Goal: Transaction & Acquisition: Register for event/course

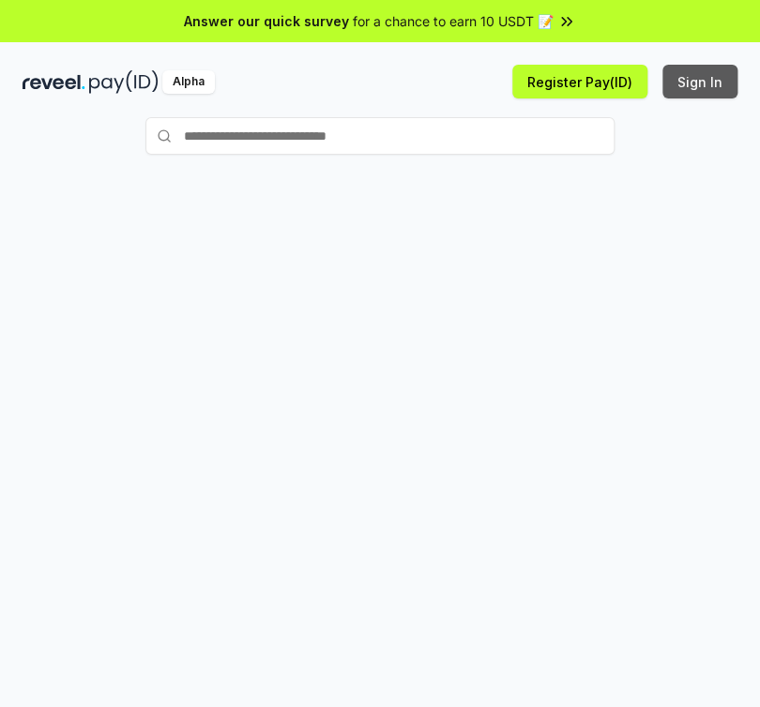
click at [702, 83] on button "Sign In" at bounding box center [699, 82] width 75 height 34
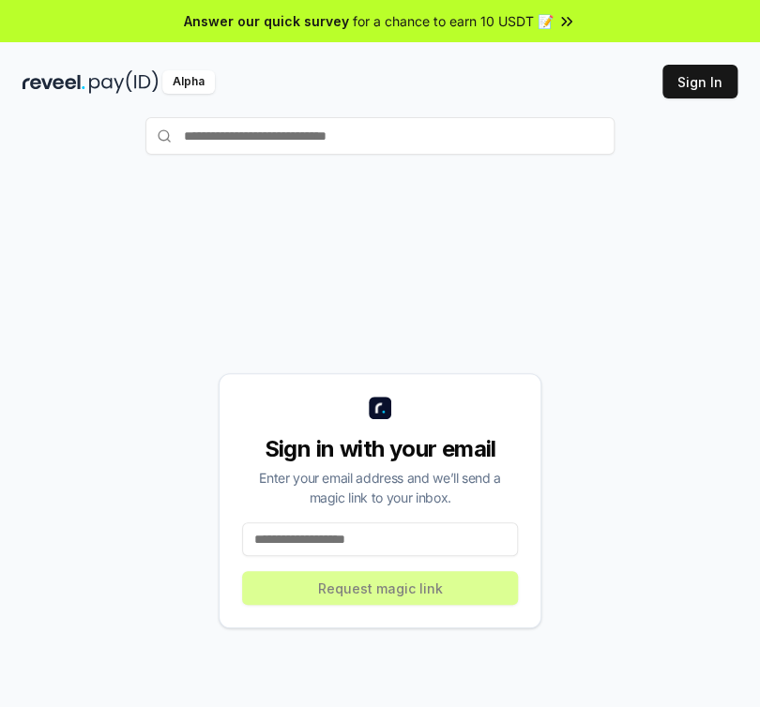
scroll to position [101, 0]
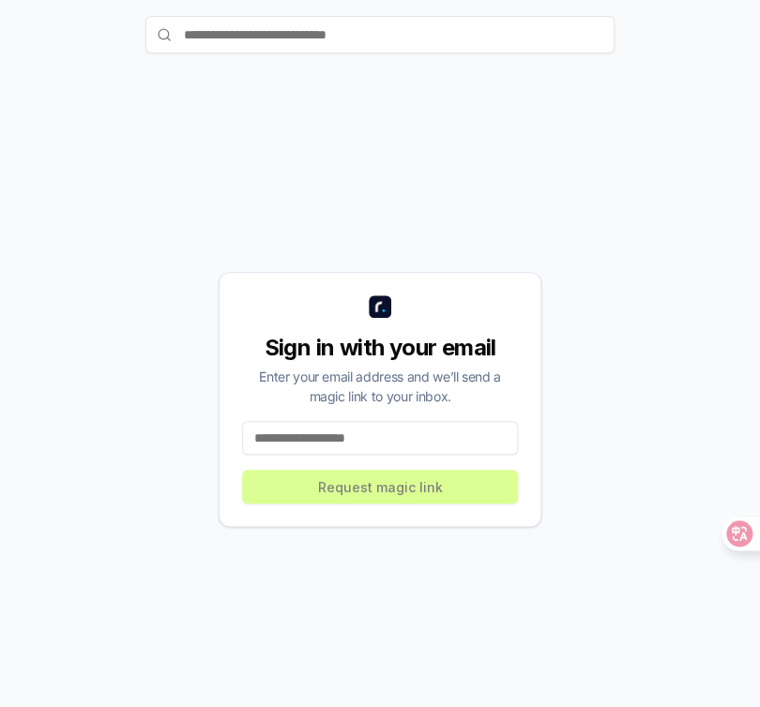
click at [278, 442] on input at bounding box center [380, 438] width 276 height 34
click at [733, 539] on icon at bounding box center [725, 533] width 19 height 19
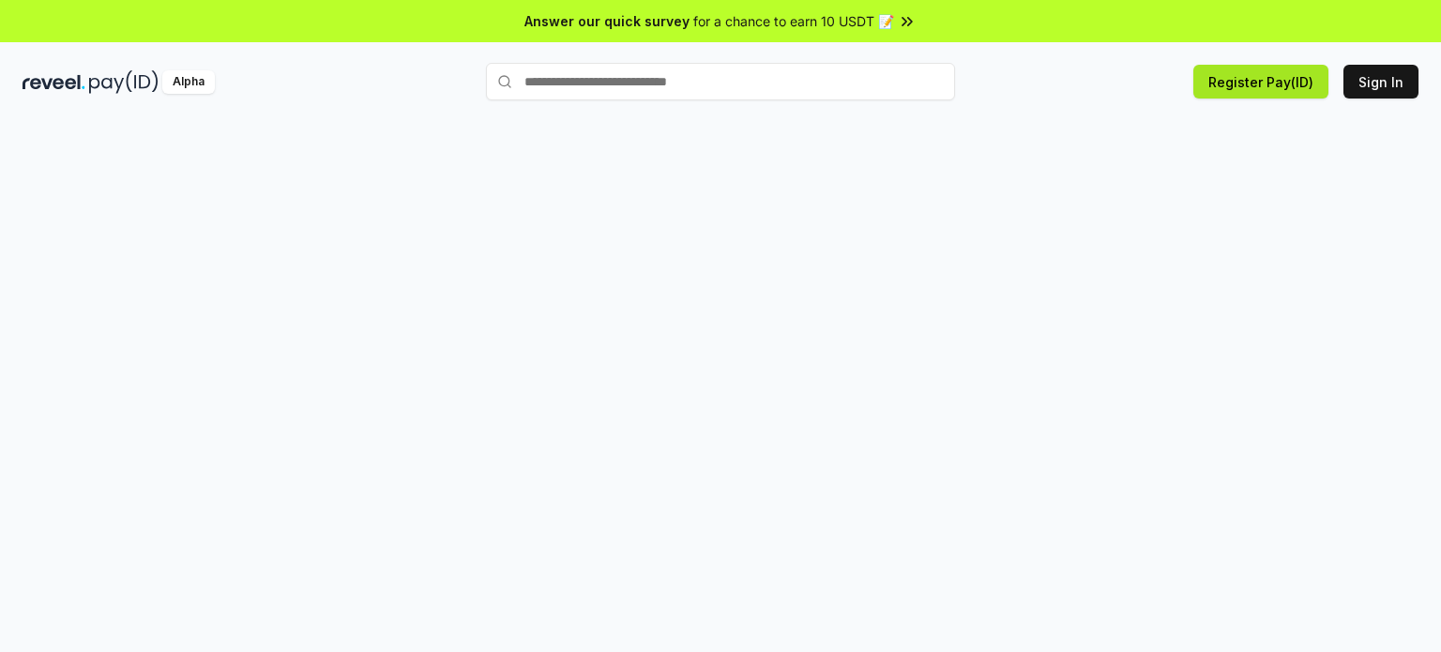
click at [759, 83] on button "Register Pay(ID)" at bounding box center [1260, 82] width 135 height 34
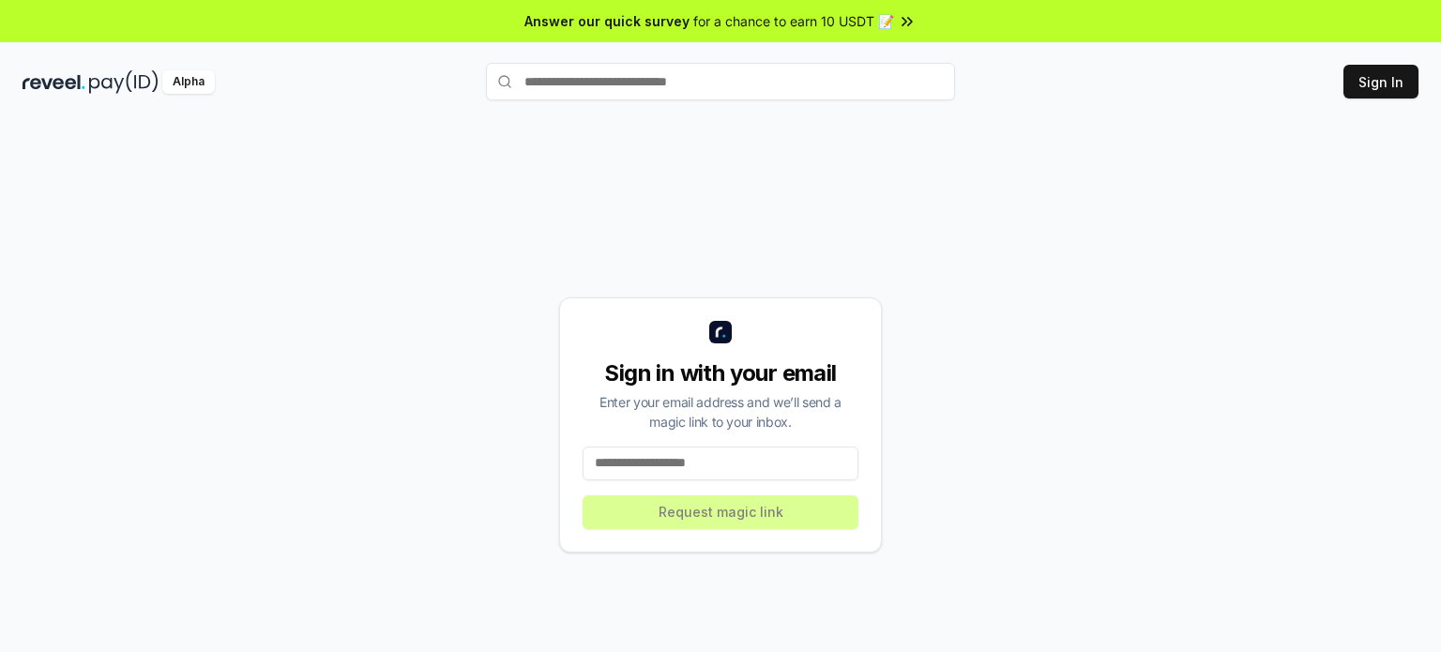
click at [690, 474] on input at bounding box center [720, 463] width 276 height 34
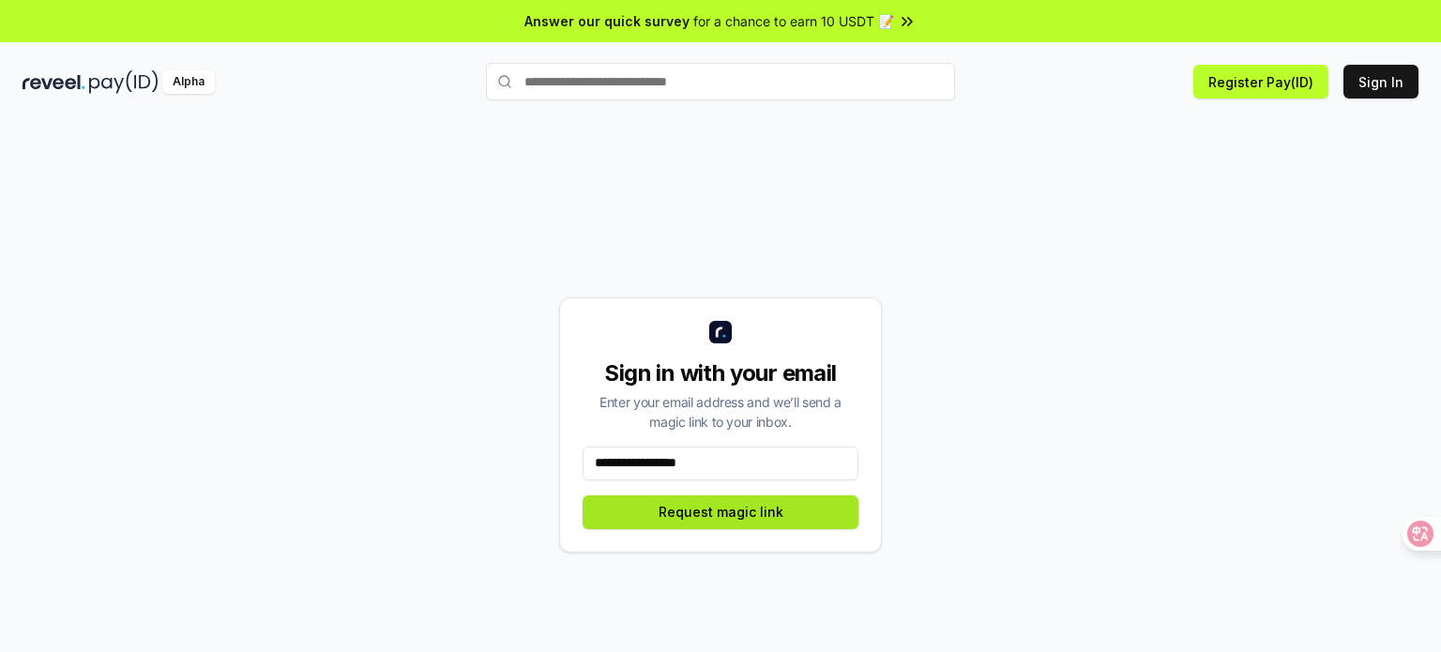
type input "**********"
click at [712, 509] on button "Request magic link" at bounding box center [720, 512] width 276 height 34
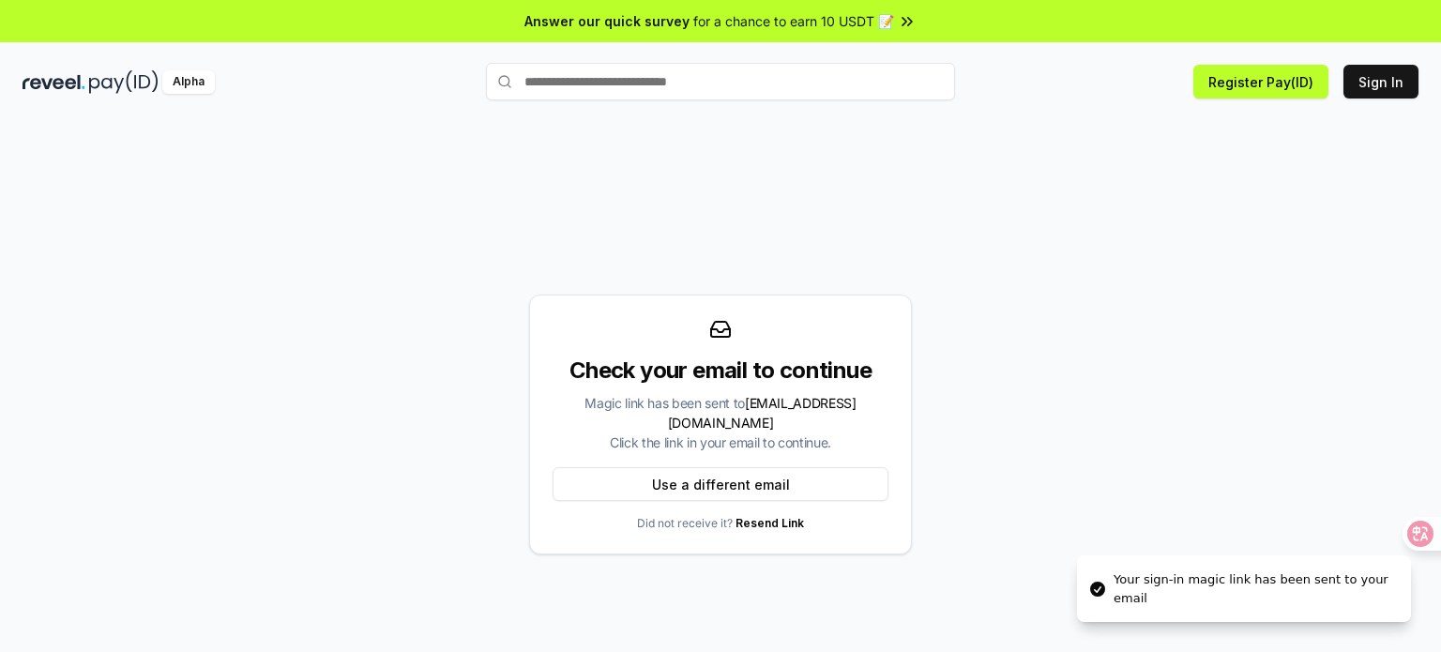
click at [1178, 582] on div "Your sign-in magic link has been sent to your email" at bounding box center [1254, 588] width 282 height 37
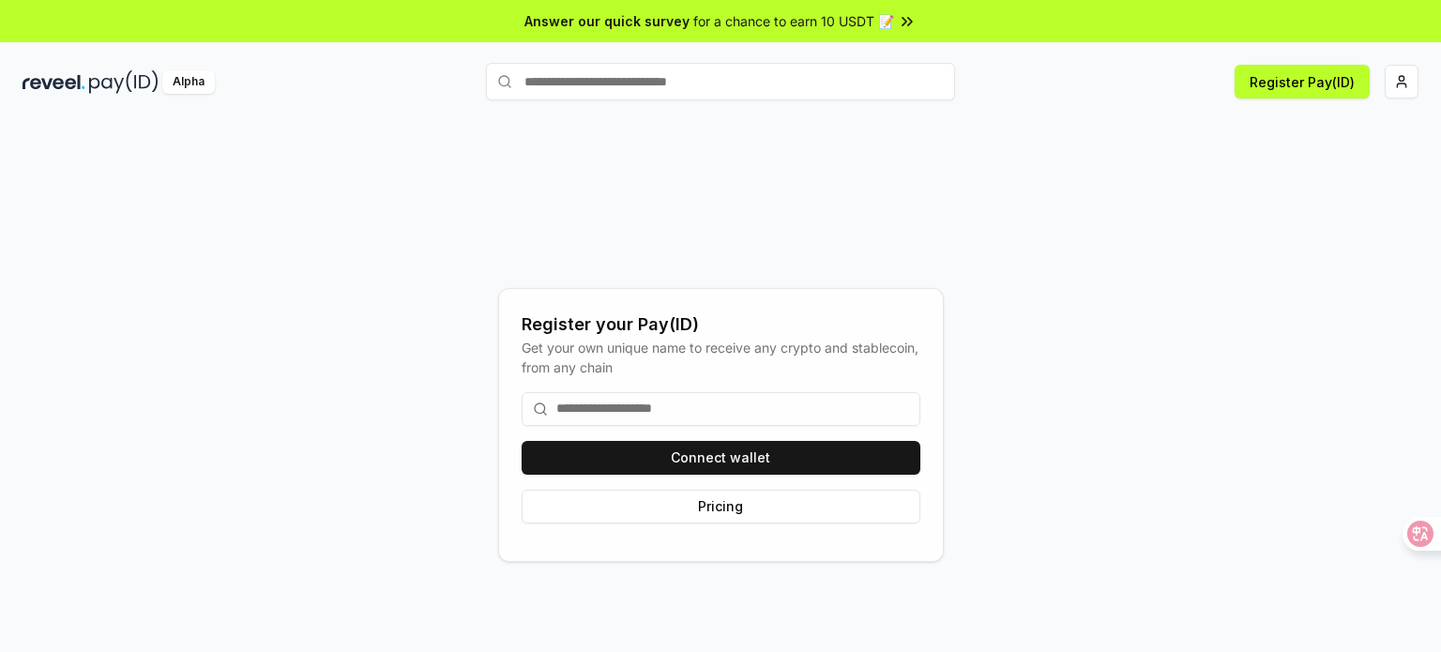
click at [568, 413] on input at bounding box center [721, 409] width 399 height 34
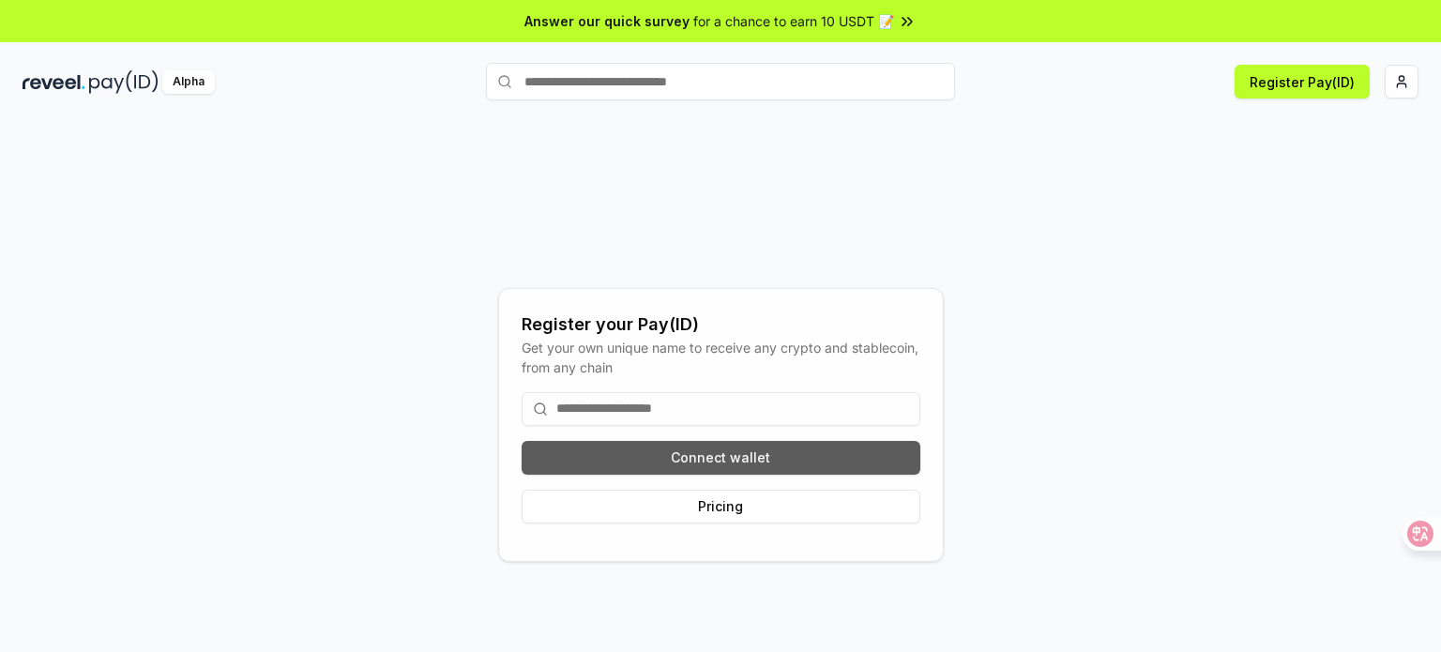
click at [695, 446] on button "Connect wallet" at bounding box center [721, 458] width 399 height 34
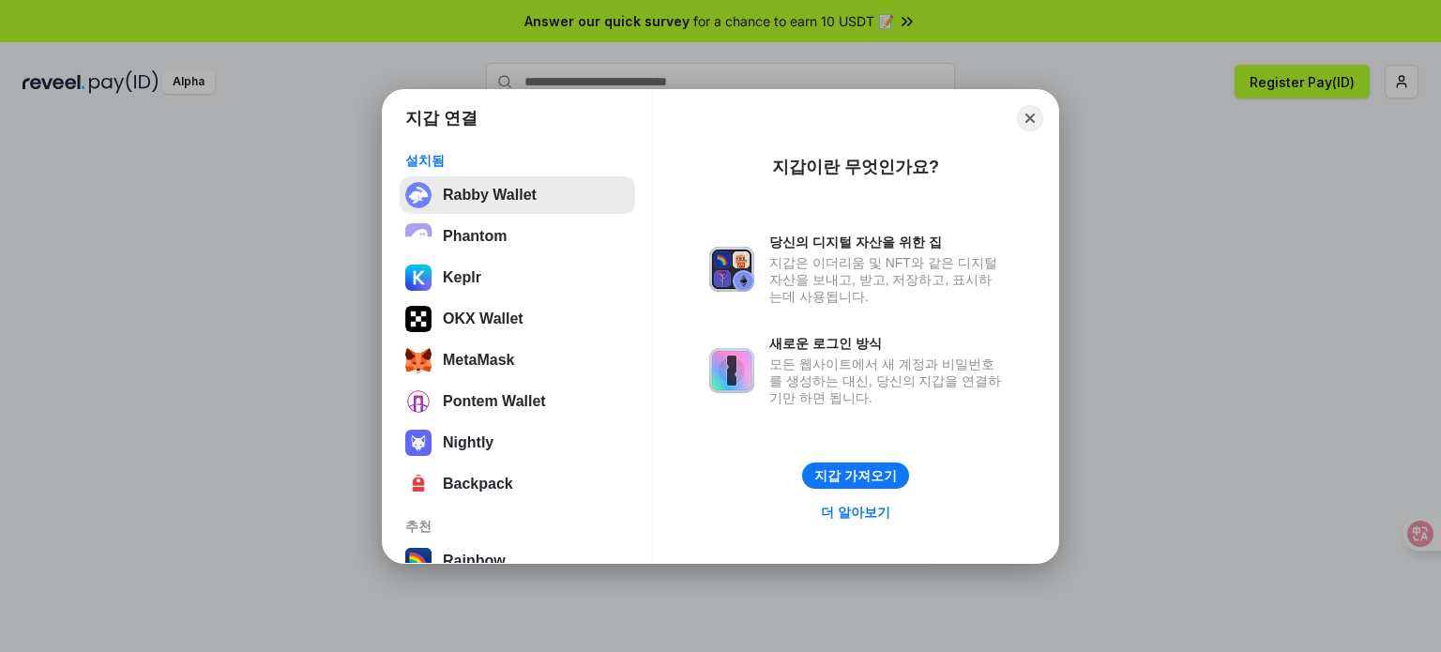
click at [500, 202] on button "Rabby Wallet" at bounding box center [517, 195] width 235 height 38
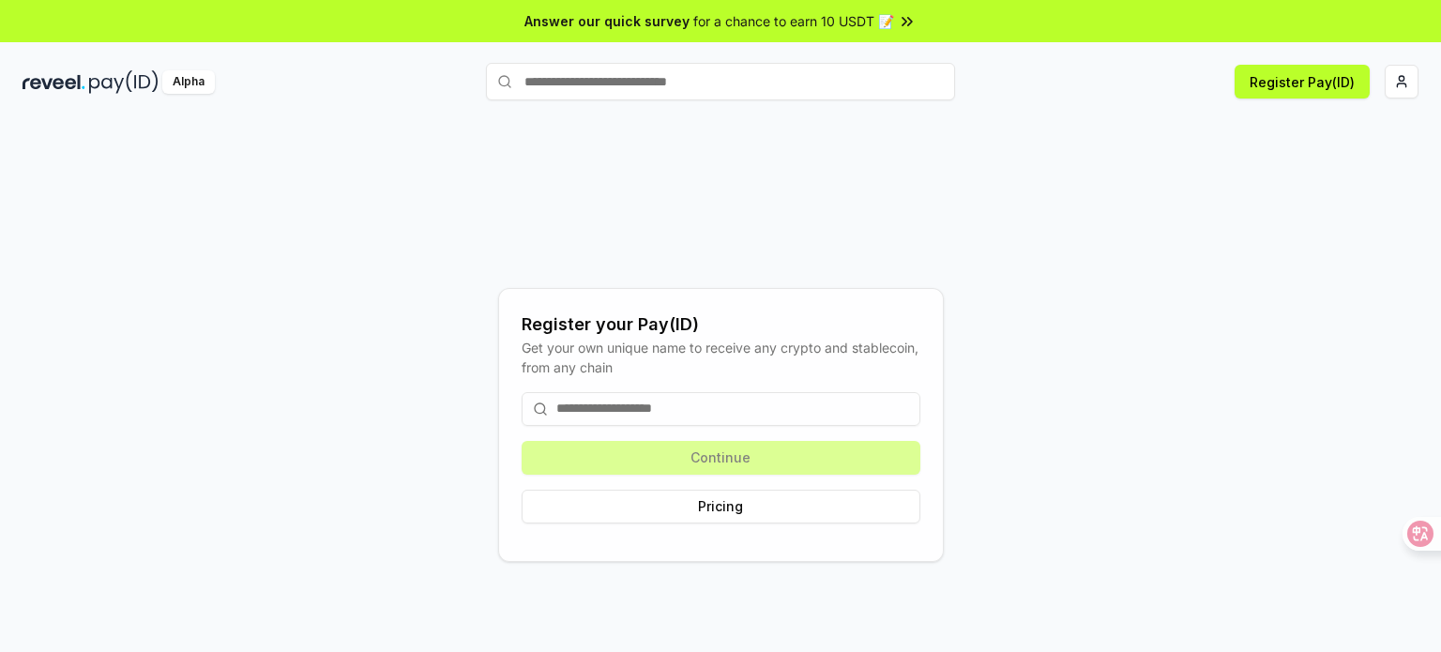
click at [624, 416] on input at bounding box center [721, 409] width 399 height 34
click at [560, 76] on input "text" at bounding box center [720, 82] width 469 height 38
click at [986, 164] on div "Register your Pay(ID) Get your own unique name to receive any crypto and stable…" at bounding box center [721, 425] width 1396 height 562
click at [617, 83] on input "text" at bounding box center [720, 82] width 469 height 38
paste input "**********"
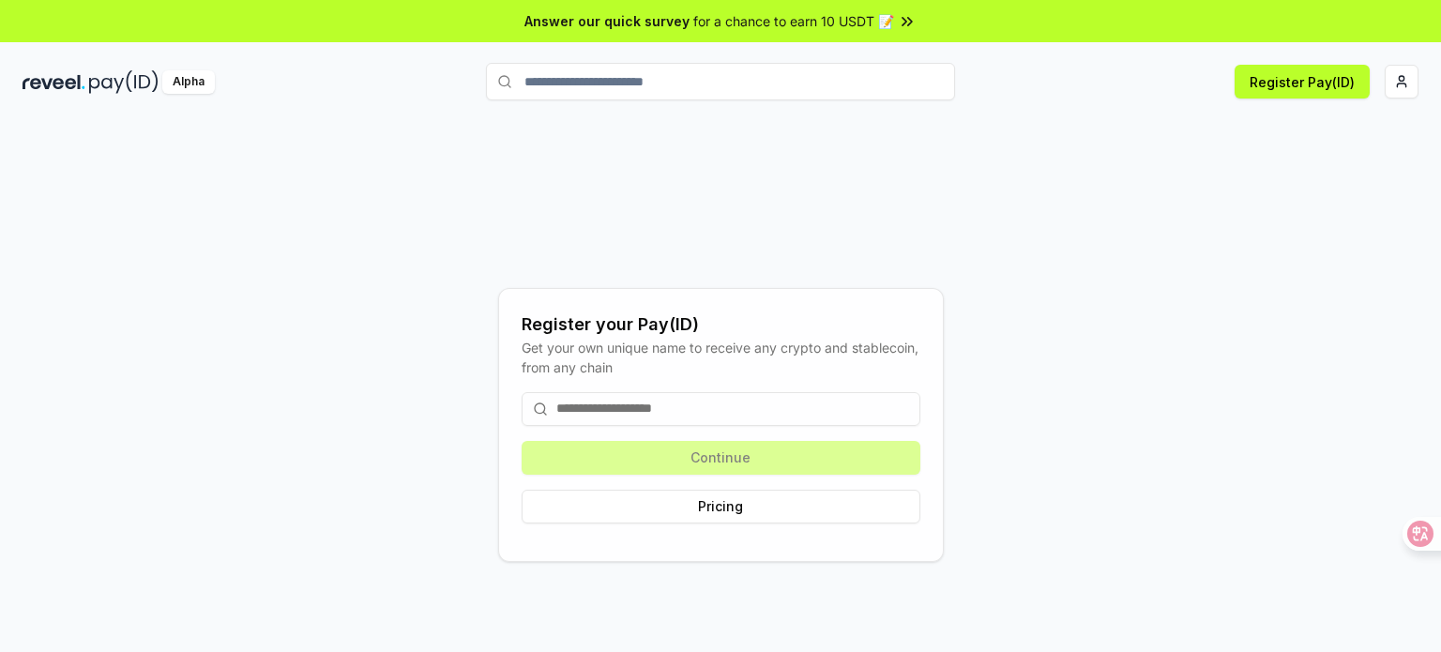
type input "**********"
click at [915, 122] on span "Register" at bounding box center [915, 118] width 63 height 28
click at [1278, 86] on button "Register Pay(ID)" at bounding box center [1301, 82] width 135 height 34
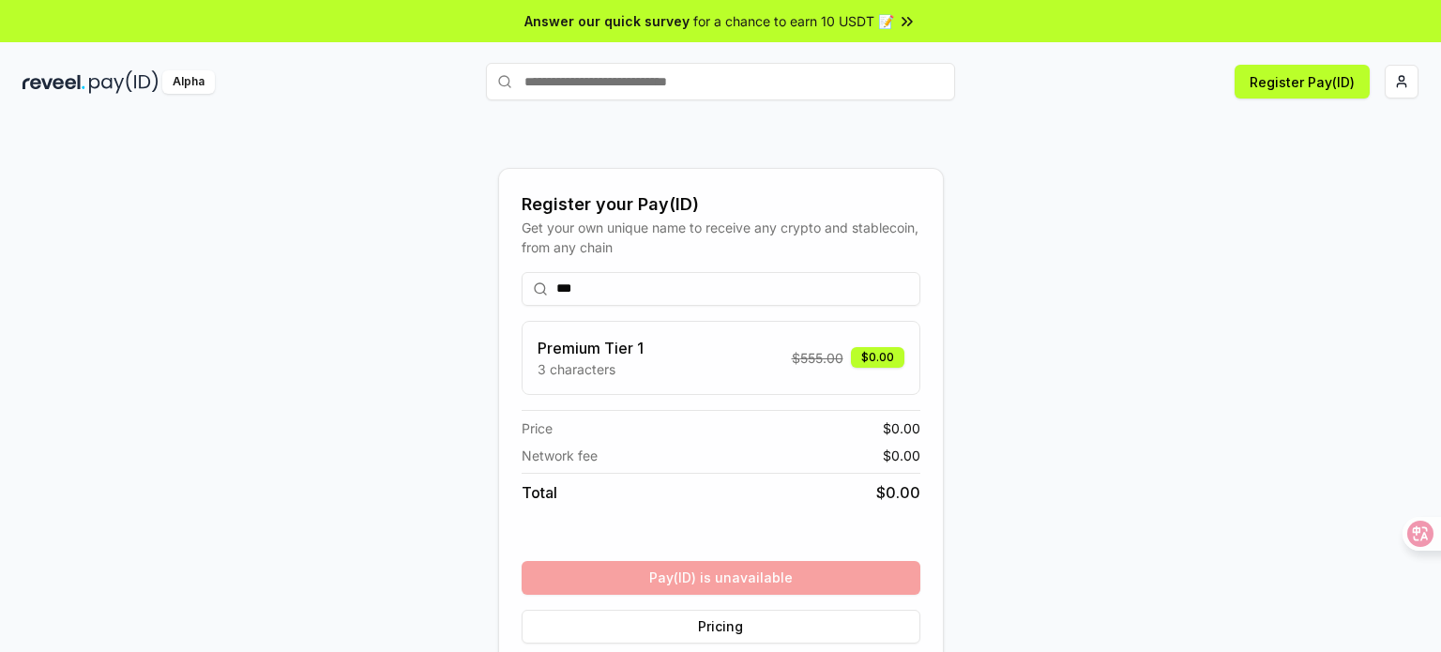
scroll to position [45, 0]
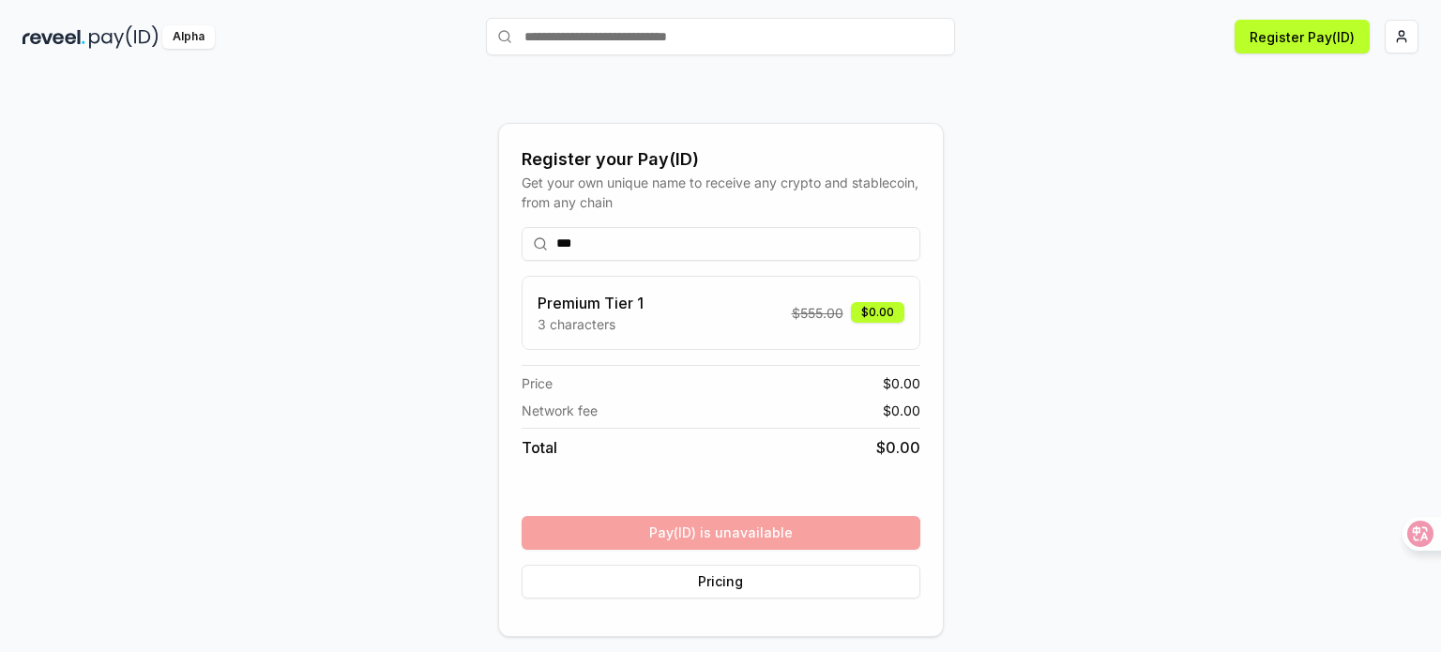
click at [1069, 328] on div "Register your Pay(ID) Get your own unique name to receive any crypto and stable…" at bounding box center [721, 379] width 1396 height 562
click at [795, 327] on div "Premium Tier 1 3 characters $ 555.00 $0.00" at bounding box center [720, 313] width 367 height 42
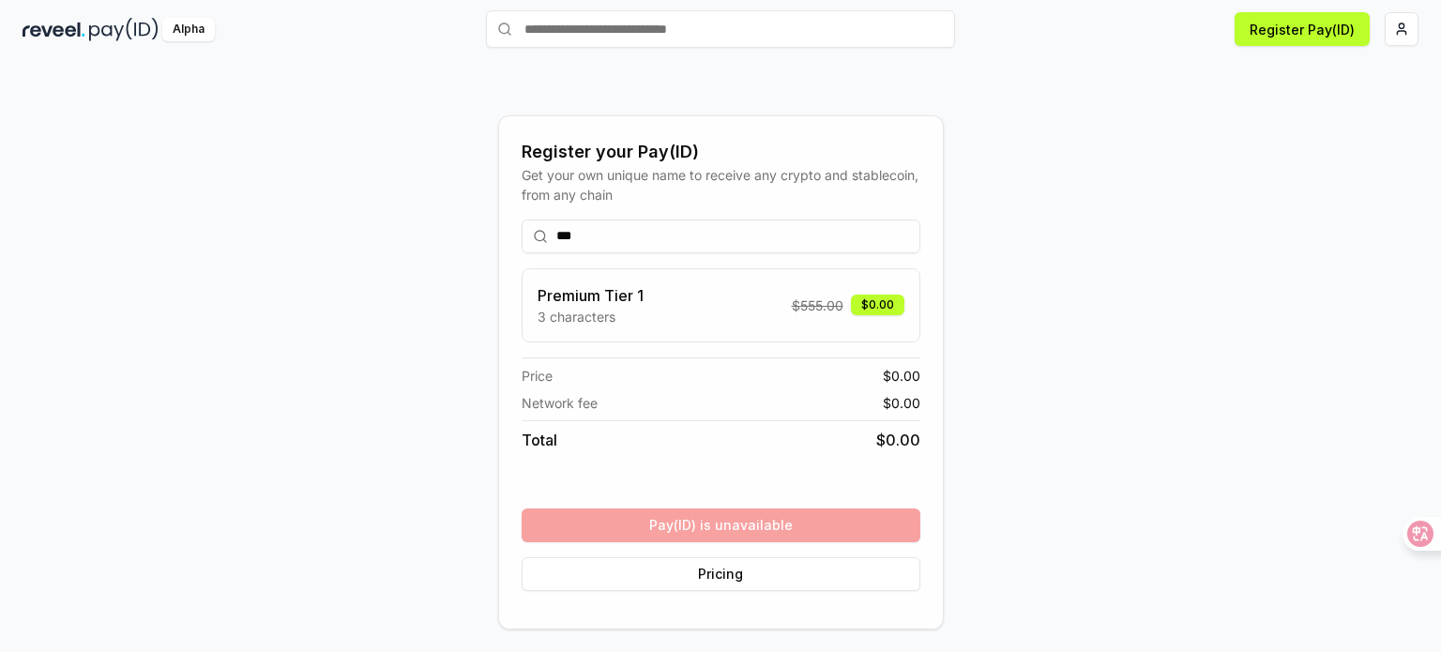
scroll to position [0, 0]
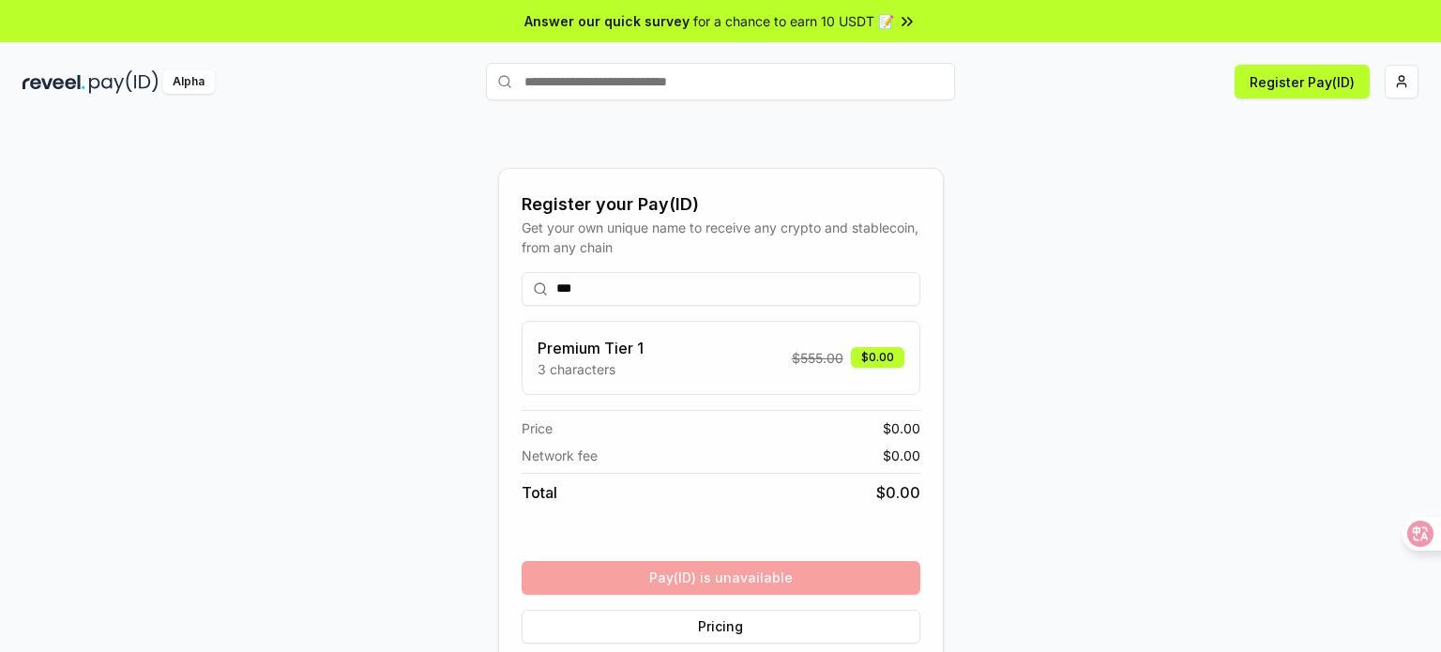
click at [599, 292] on input "***" at bounding box center [721, 289] width 399 height 34
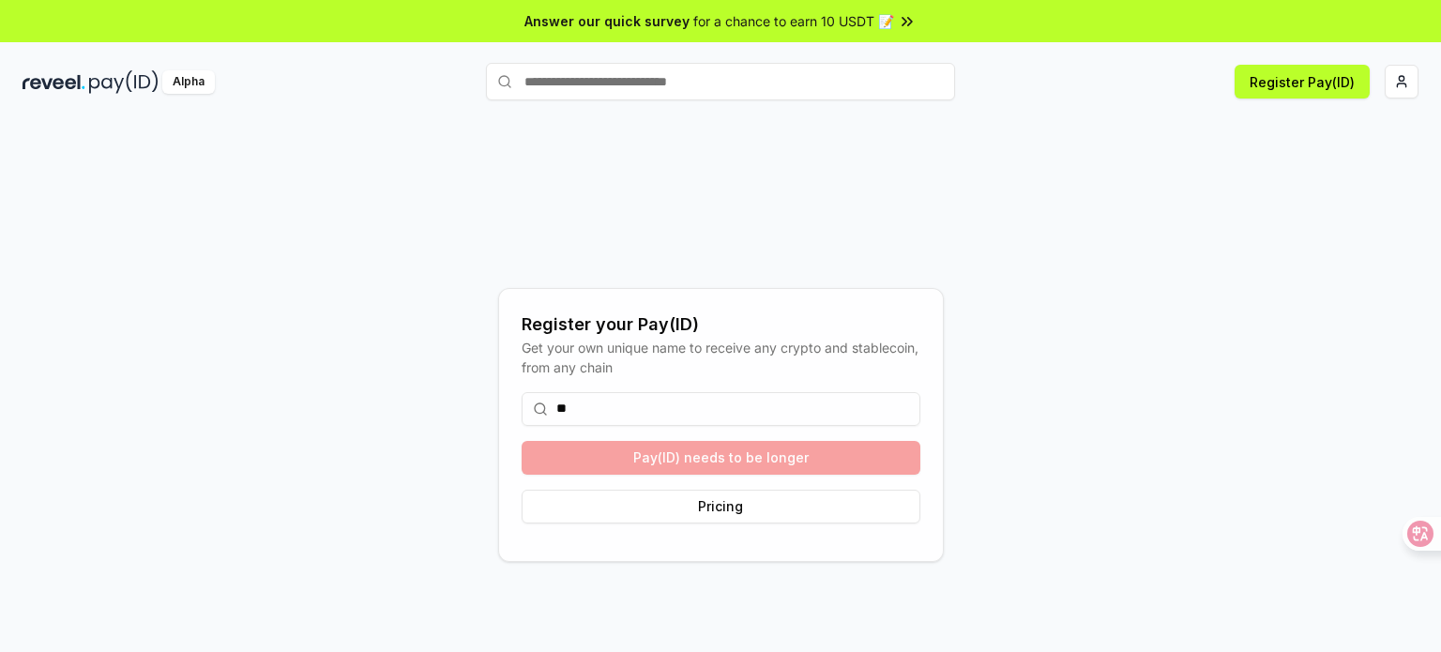
type input "*"
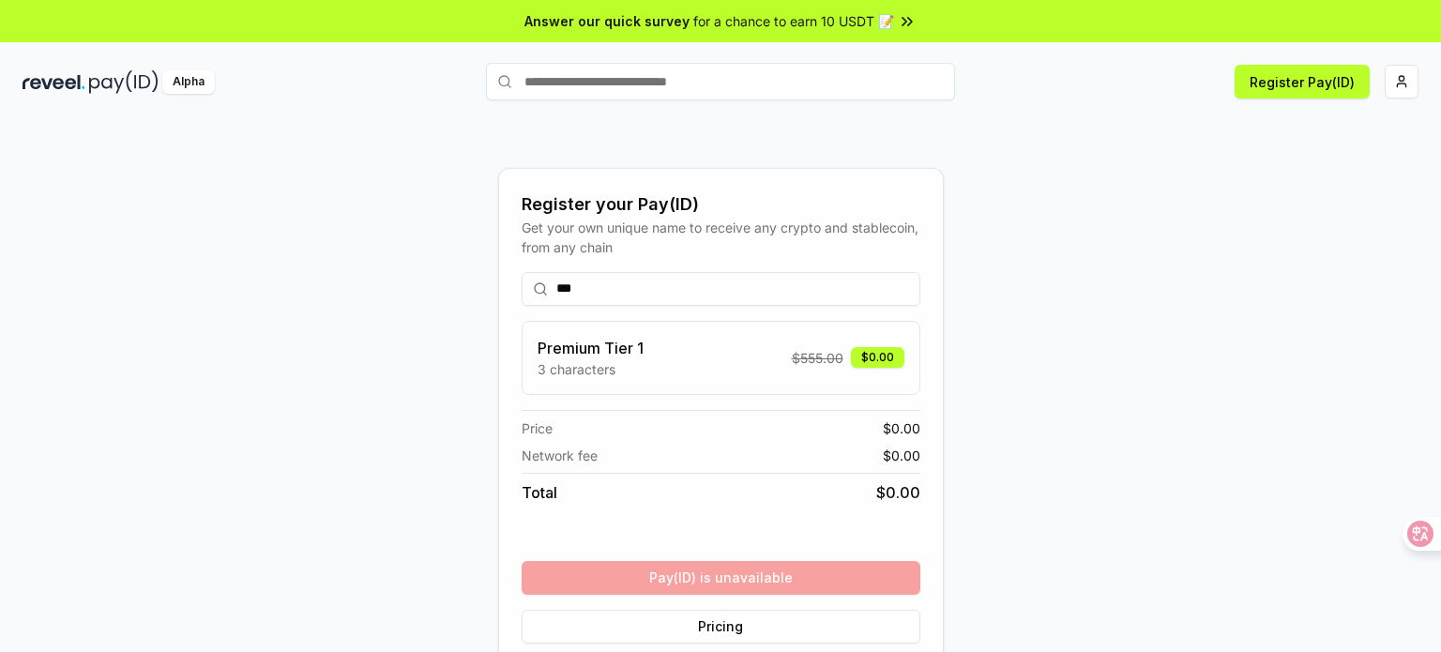
type input "***"
click at [732, 382] on div "Premium Tier 1 3 characters $ 555.00 $0.00" at bounding box center [721, 358] width 399 height 74
click at [656, 374] on div "Premium Tier 1 3 characters $ 555.00 $0.00" at bounding box center [720, 358] width 367 height 42
click at [624, 364] on p "3 characters" at bounding box center [590, 369] width 106 height 20
click at [623, 491] on div "Total $ 0.00" at bounding box center [721, 488] width 399 height 31
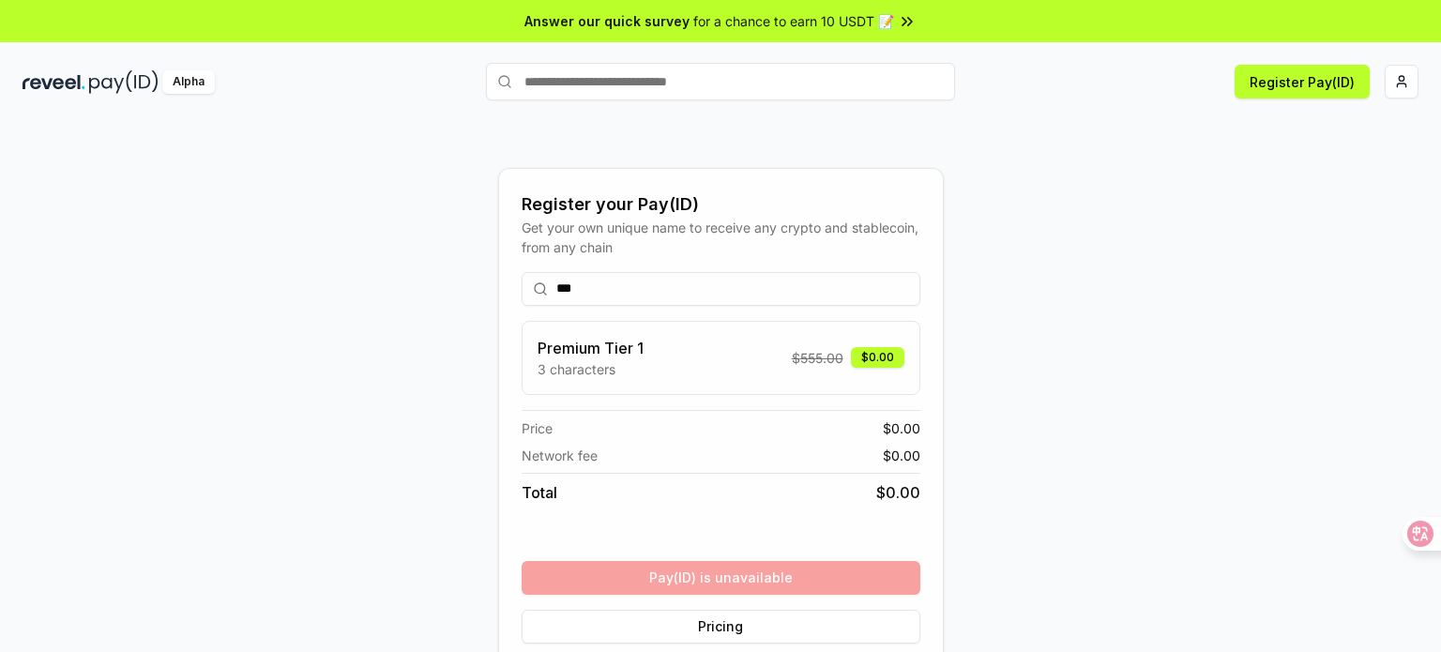
click at [628, 277] on input "***" at bounding box center [721, 289] width 399 height 34
click at [642, 356] on h3 "Premium Tier 1" at bounding box center [590, 348] width 106 height 23
click at [877, 359] on div "$0.00" at bounding box center [877, 357] width 53 height 21
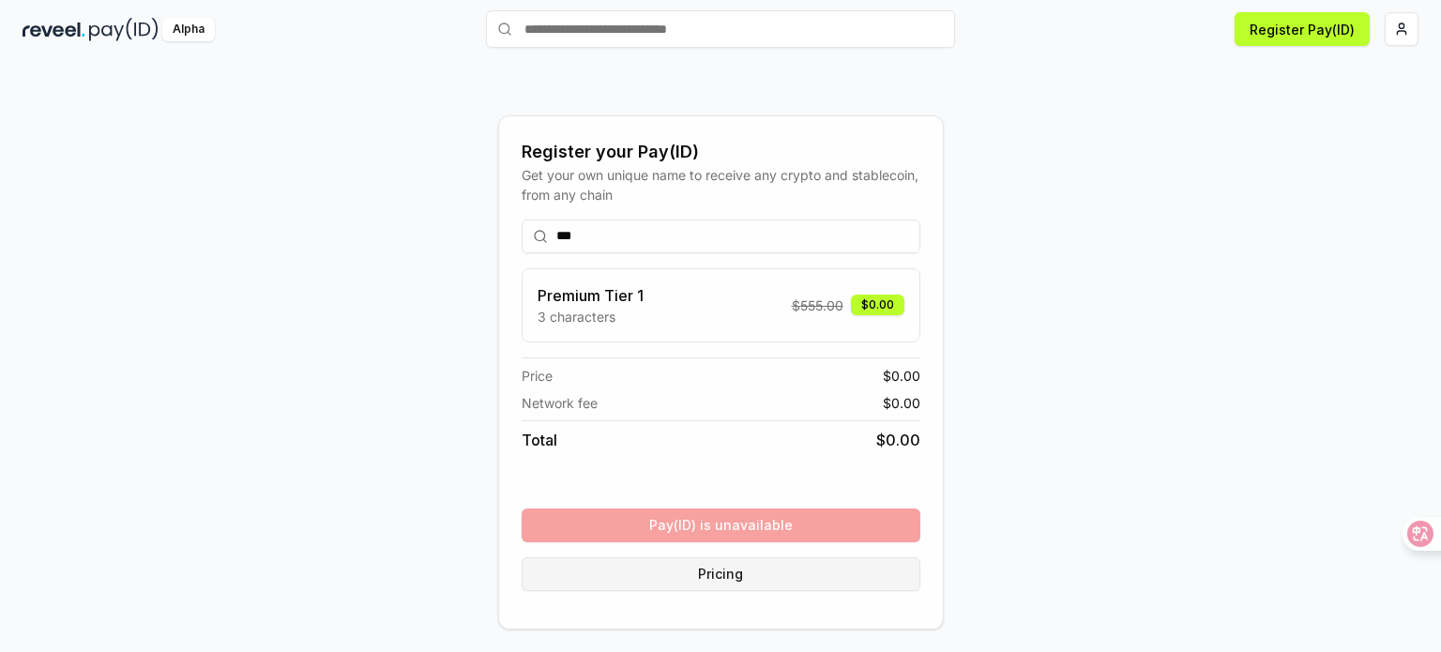
click at [728, 588] on button "Pricing" at bounding box center [721, 574] width 399 height 34
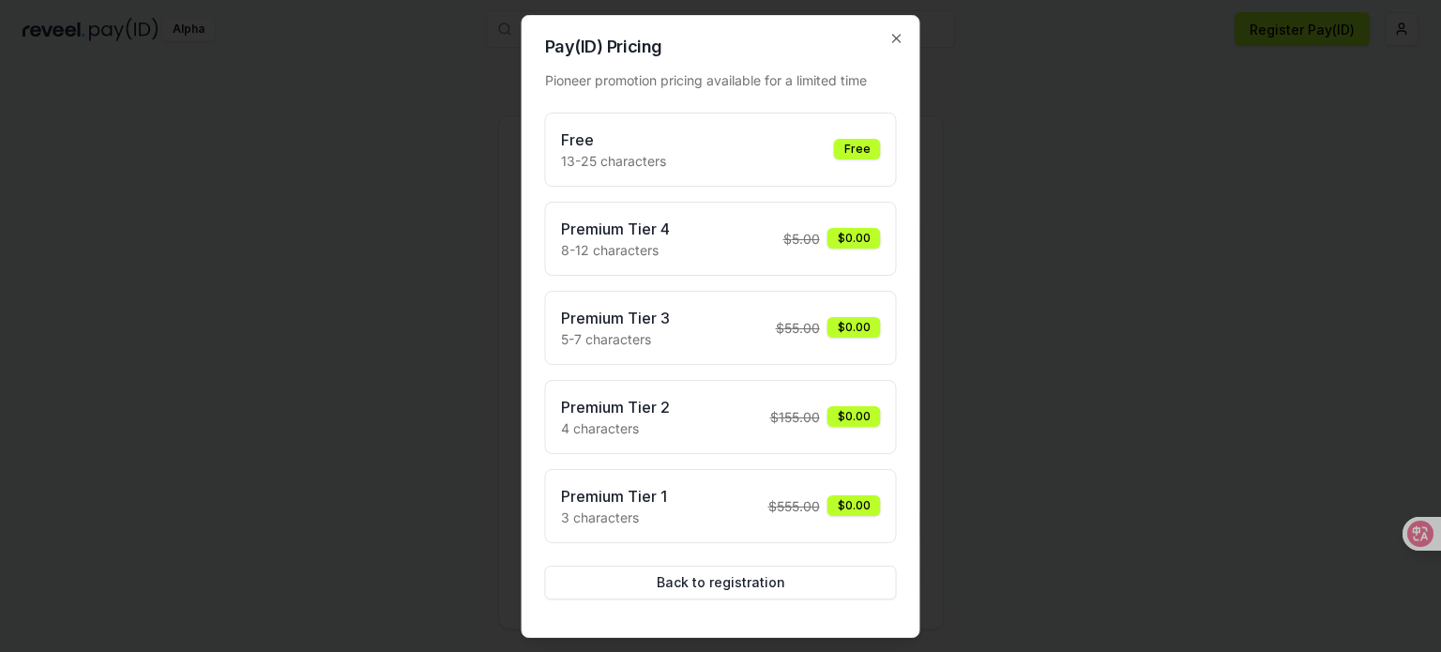
click at [669, 187] on div "Free 13-25 characters Free Premium Tier 4 8-12 characters $ 5.00 $0.00 Premium …" at bounding box center [721, 328] width 352 height 431
click at [666, 170] on div "Free 13-25 characters Free" at bounding box center [721, 150] width 320 height 42
click at [608, 168] on p "13-25 characters" at bounding box center [613, 161] width 105 height 20
click at [890, 33] on icon "button" at bounding box center [896, 38] width 15 height 15
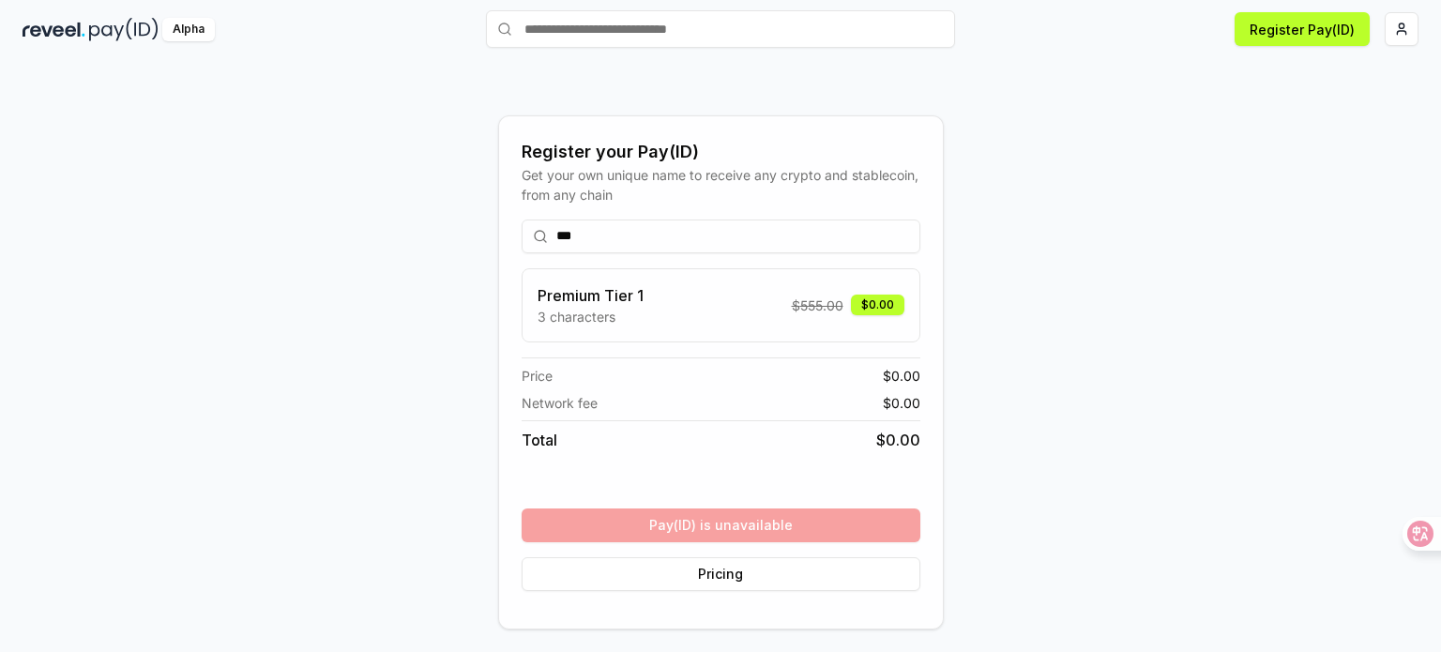
scroll to position [0, 0]
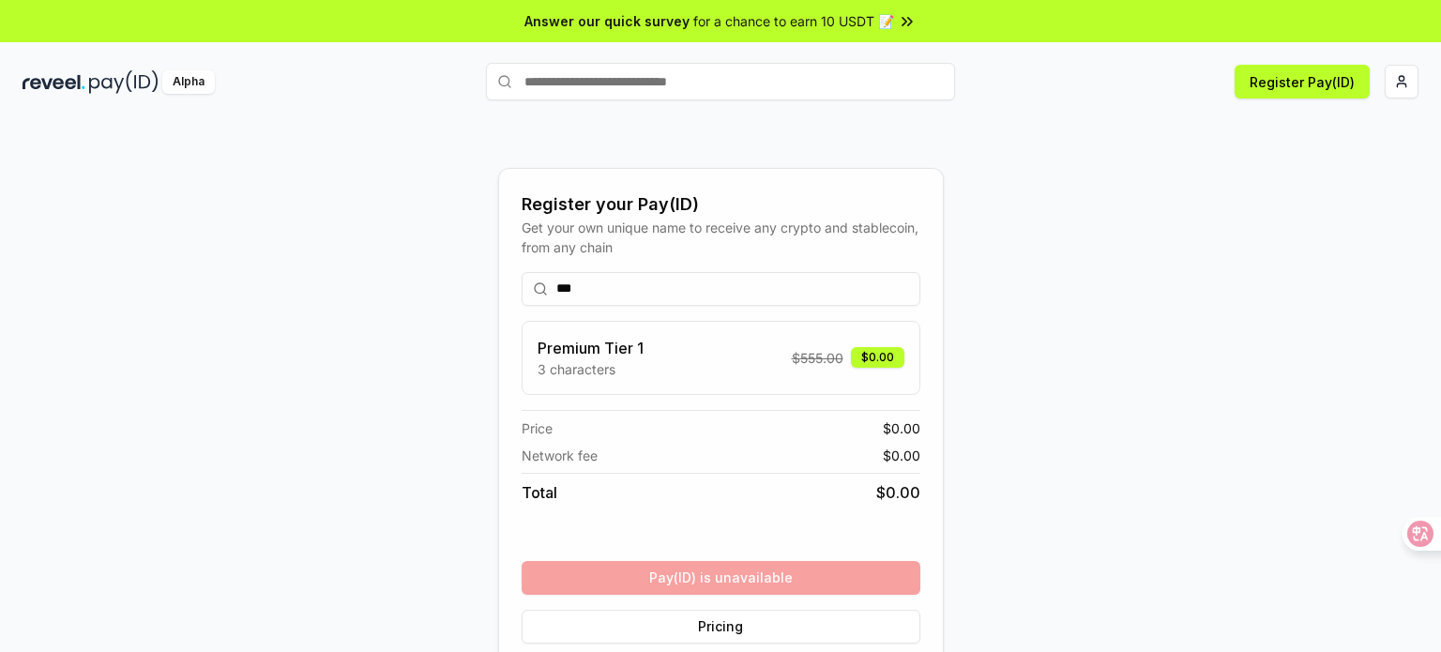
click at [672, 26] on span "Answer our quick survey" at bounding box center [606, 21] width 165 height 20
